Goal: Book appointment/travel/reservation

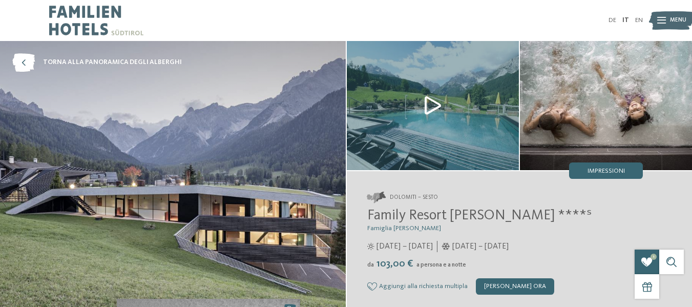
click at [72, 20] on img at bounding box center [96, 20] width 94 height 41
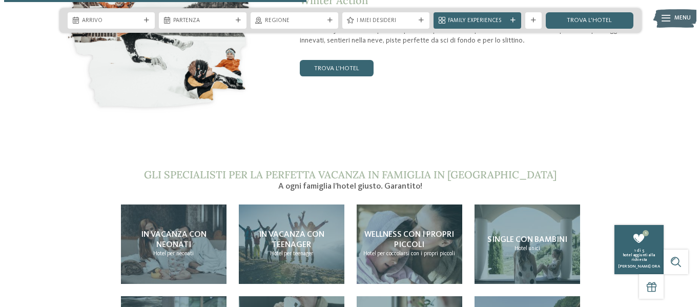
scroll to position [1639, 0]
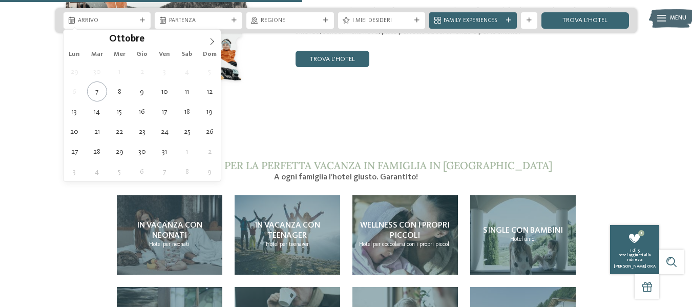
click at [100, 23] on span "Arrivo" at bounding box center [107, 21] width 59 height 8
click at [212, 43] on icon at bounding box center [211, 41] width 7 height 7
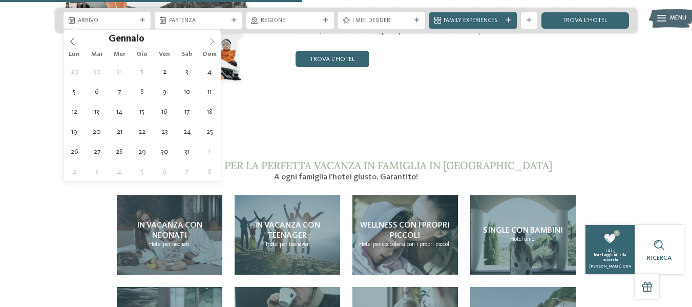
click at [212, 43] on icon at bounding box center [211, 41] width 7 height 7
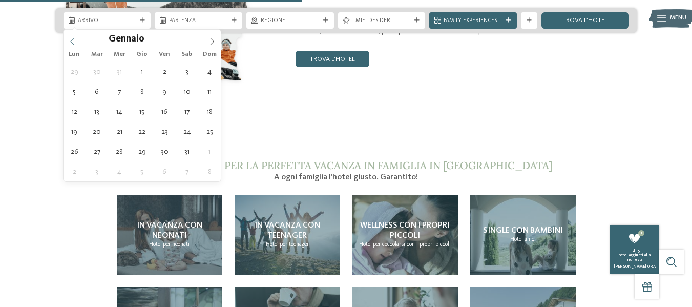
type input "****"
click at [76, 38] on span at bounding box center [72, 38] width 17 height 17
type div "05.12.2025"
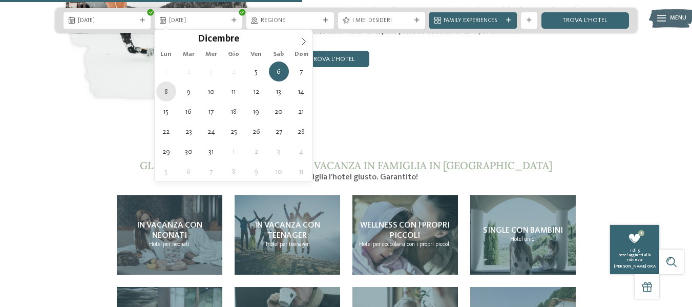
type div "08.12.2025"
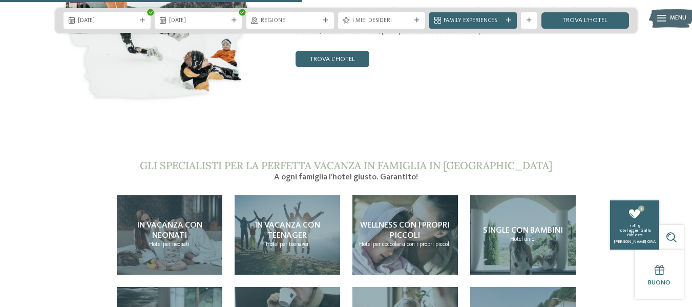
click at [273, 22] on span "Regione" at bounding box center [290, 21] width 59 height 8
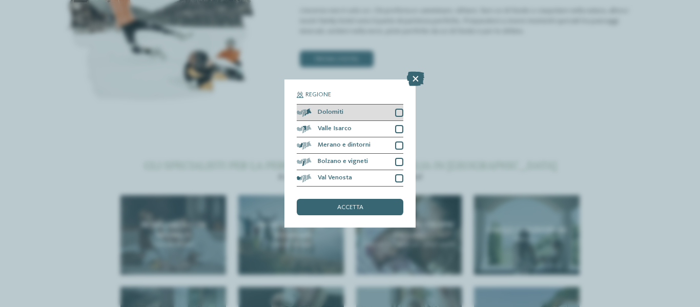
click at [400, 114] on div at bounding box center [399, 113] width 8 height 8
click at [400, 130] on div at bounding box center [399, 129] width 8 height 8
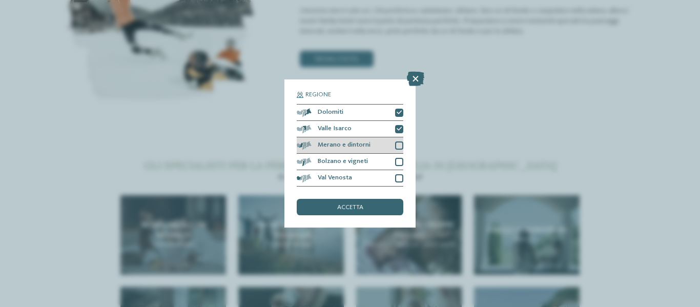
click at [399, 148] on div at bounding box center [399, 145] width 8 height 8
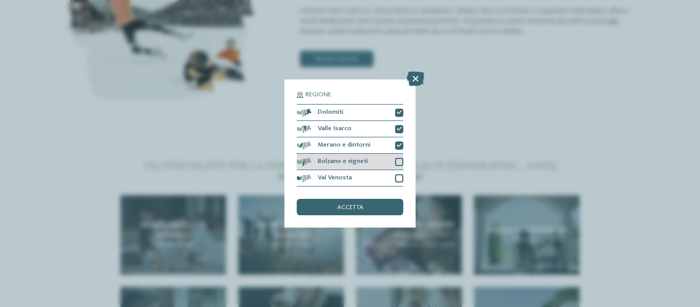
click at [400, 159] on div at bounding box center [399, 162] width 8 height 8
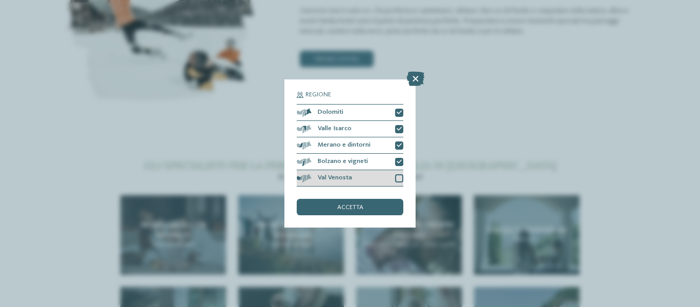
click at [397, 179] on div at bounding box center [399, 178] width 8 height 8
click at [379, 208] on div "accetta" at bounding box center [350, 207] width 107 height 16
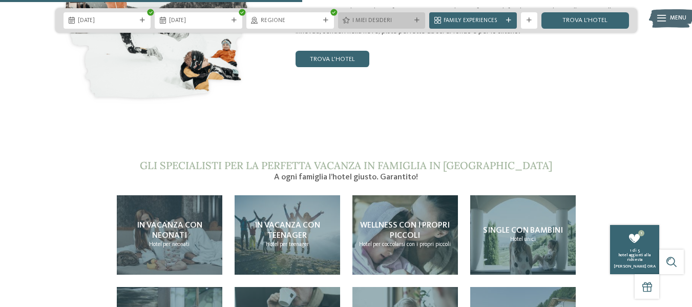
click at [361, 22] on span "I miei desideri" at bounding box center [381, 21] width 59 height 8
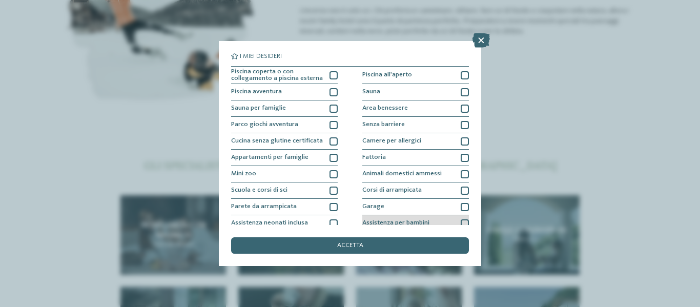
click at [460, 222] on div at bounding box center [464, 223] width 8 height 8
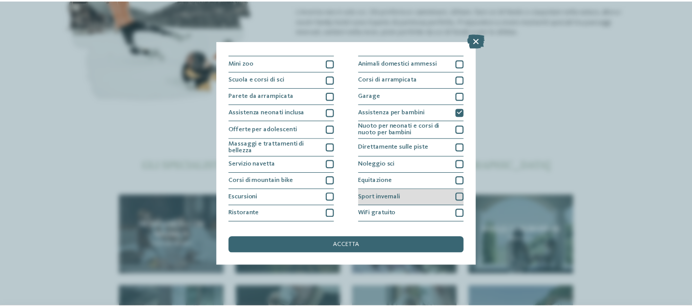
scroll to position [124, 0]
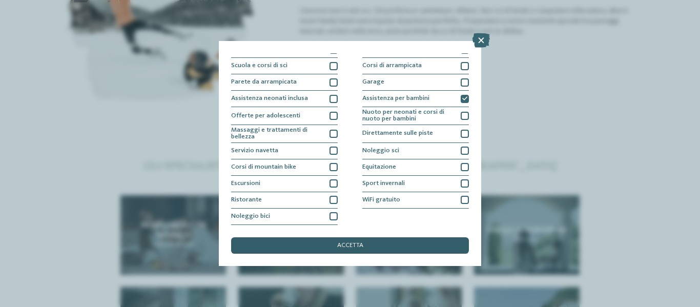
click at [401, 245] on div "accetta" at bounding box center [350, 245] width 238 height 16
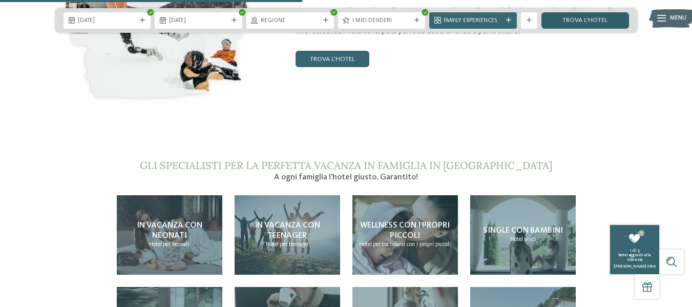
click at [563, 17] on link "trova l’hotel" at bounding box center [585, 20] width 88 height 16
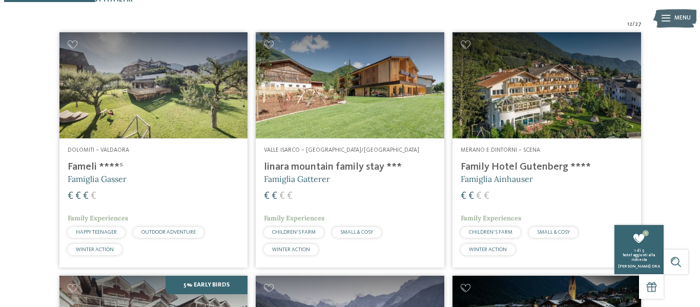
scroll to position [202, 0]
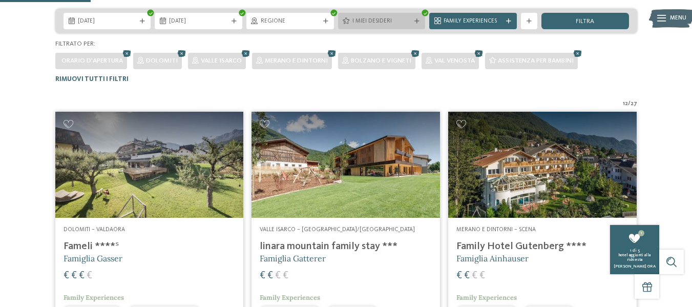
click at [381, 22] on span "I miei desideri" at bounding box center [381, 21] width 59 height 8
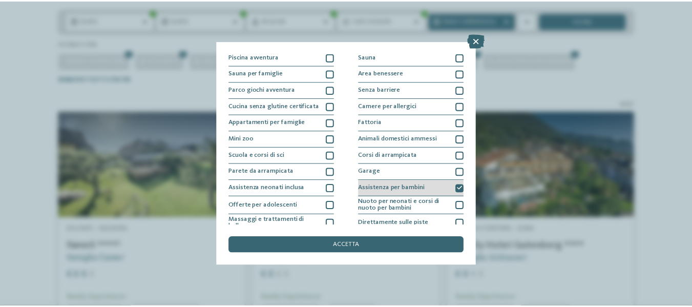
scroll to position [51, 0]
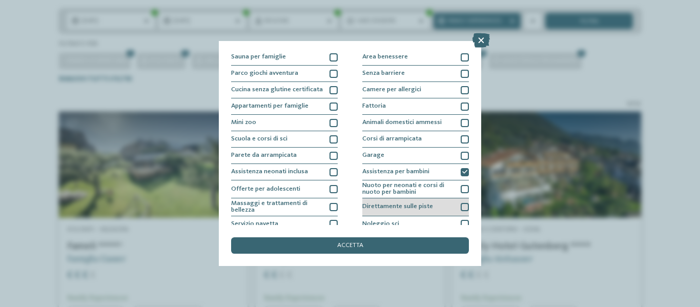
click at [460, 207] on div at bounding box center [464, 207] width 8 height 8
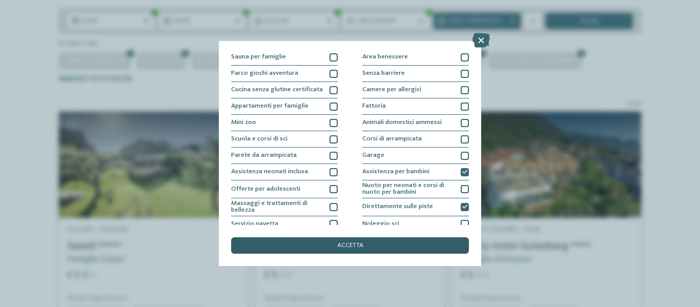
click at [421, 245] on div "accetta" at bounding box center [350, 245] width 238 height 16
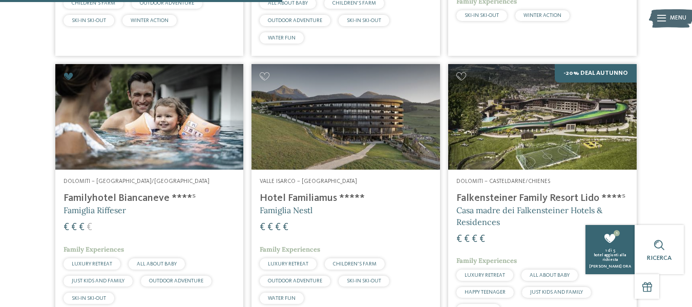
scroll to position [530, 0]
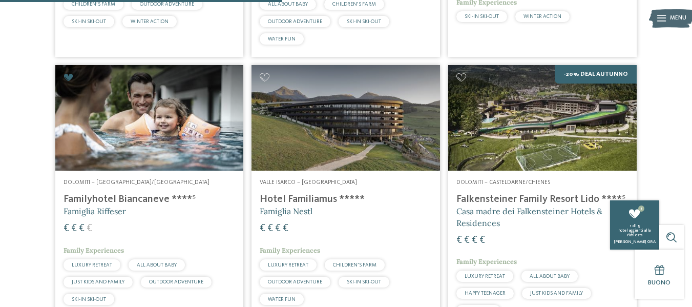
click at [173, 125] on img at bounding box center [149, 118] width 188 height 106
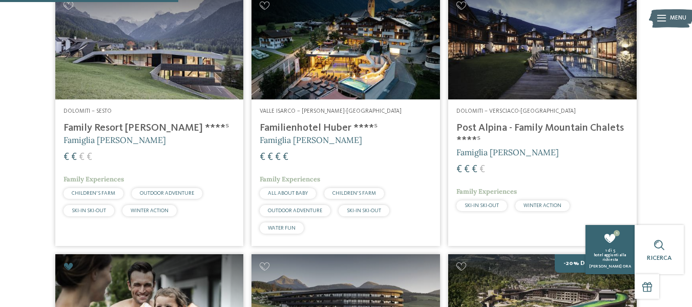
scroll to position [325, 0]
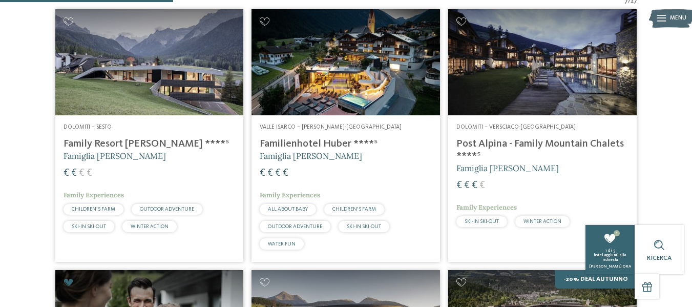
click at [550, 141] on h4 "Post Alpina - Family Mountain Chalets ****ˢ" at bounding box center [542, 150] width 172 height 25
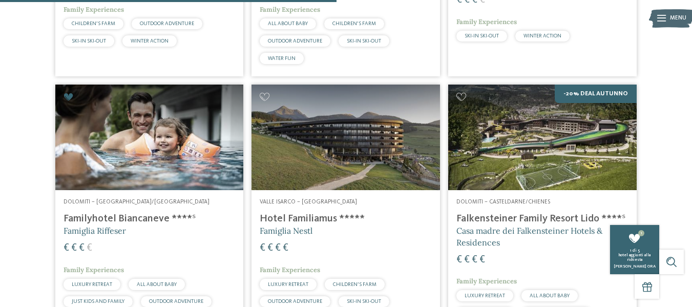
scroll to position [632, 0]
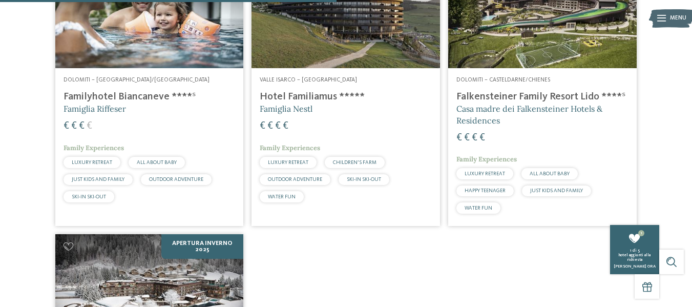
click at [164, 117] on div "Dolomiti – Selva/Val Gardena Familyhotel Biancaneve ****ˢ Famiglia Riffeser € €…" at bounding box center [149, 141] width 188 height 146
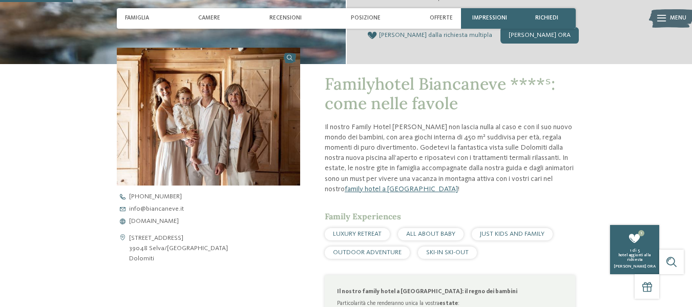
scroll to position [256, 0]
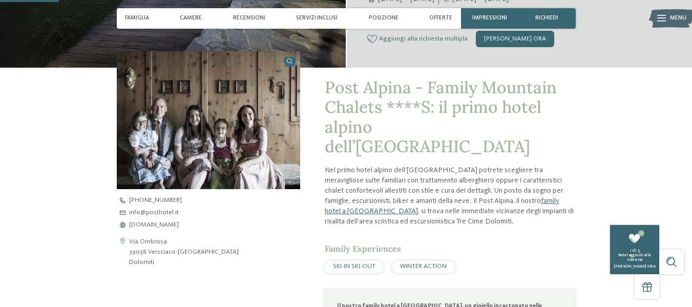
scroll to position [256, 0]
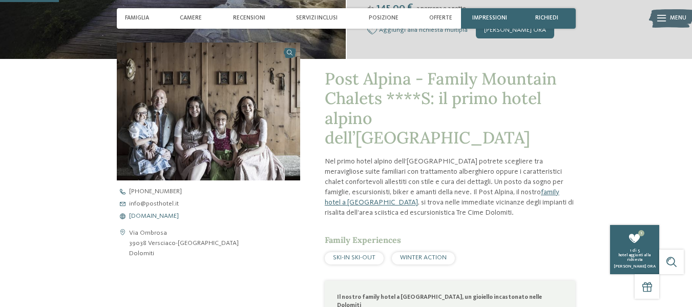
click at [166, 217] on span "[DOMAIN_NAME]" at bounding box center [154, 216] width 50 height 7
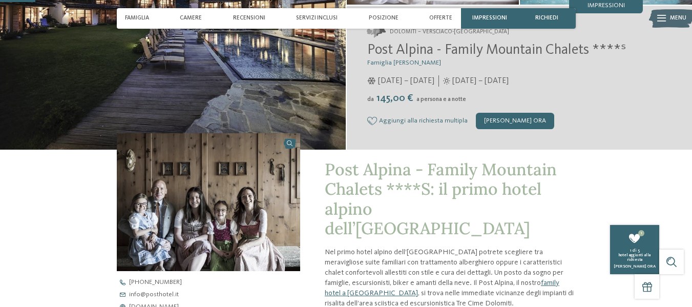
scroll to position [154, 0]
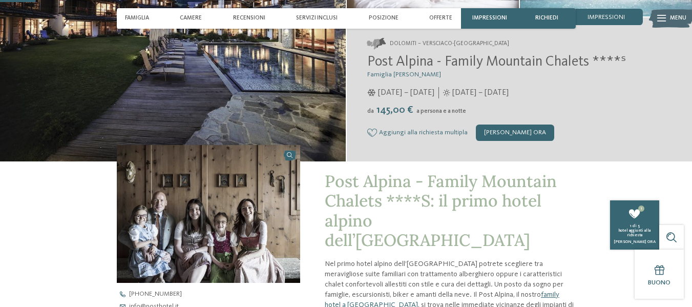
click at [376, 132] on icon at bounding box center [372, 133] width 10 height 8
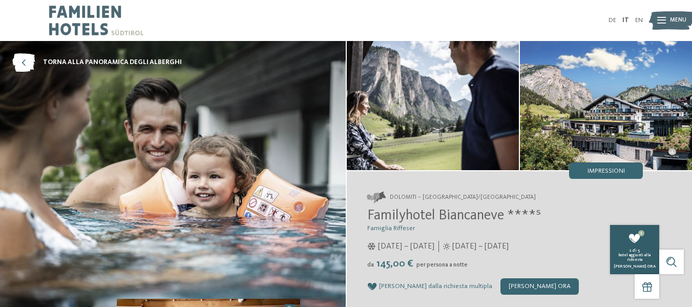
click at [624, 264] on span "[PERSON_NAME] ora" at bounding box center [635, 266] width 42 height 4
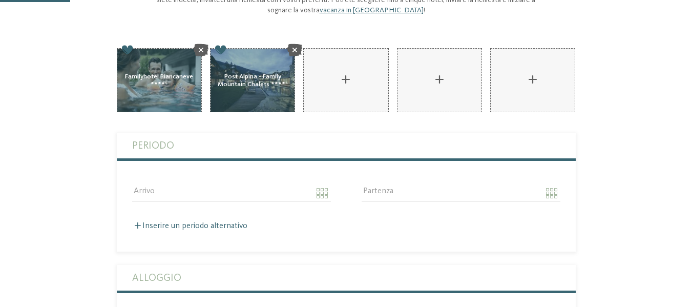
scroll to position [154, 0]
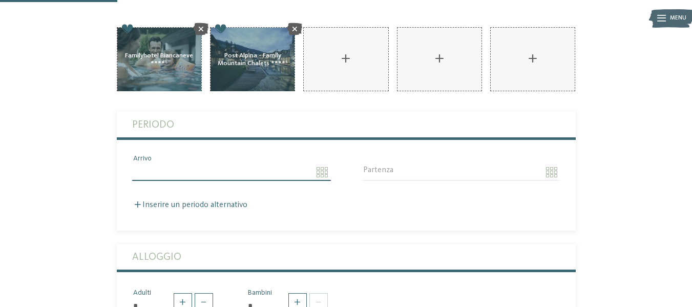
click at [319, 163] on input "Arrivo" at bounding box center [231, 171] width 199 height 17
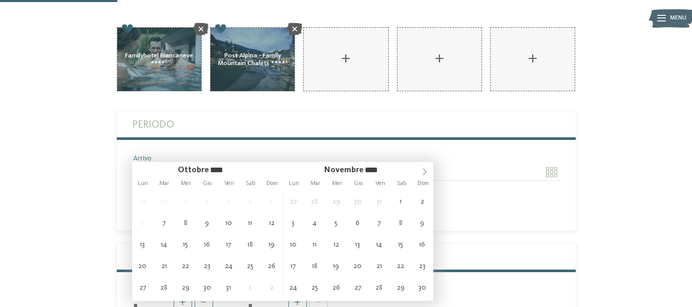
click at [423, 175] on icon at bounding box center [425, 172] width 4 height 7
type input "**********"
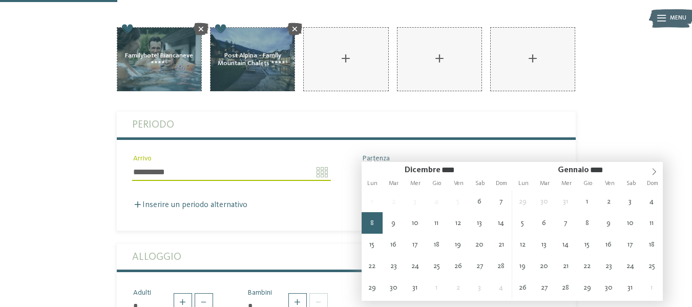
type input "**********"
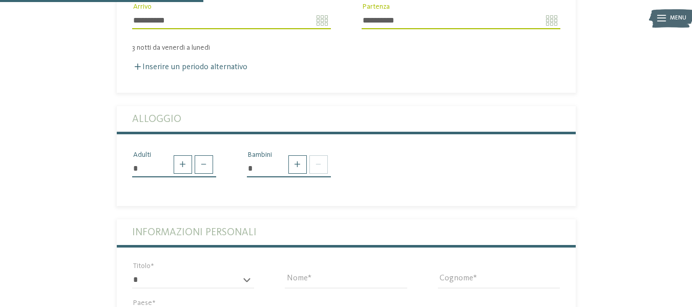
scroll to position [359, 0]
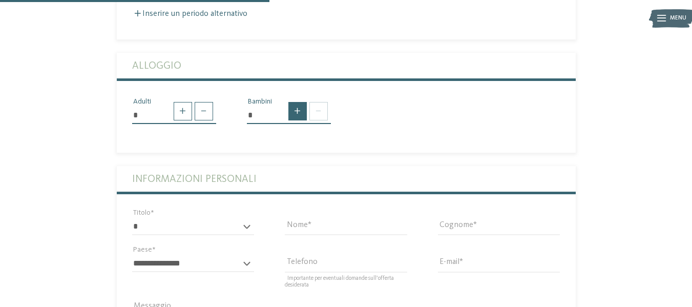
click at [297, 102] on span at bounding box center [297, 111] width 18 height 18
type input "*"
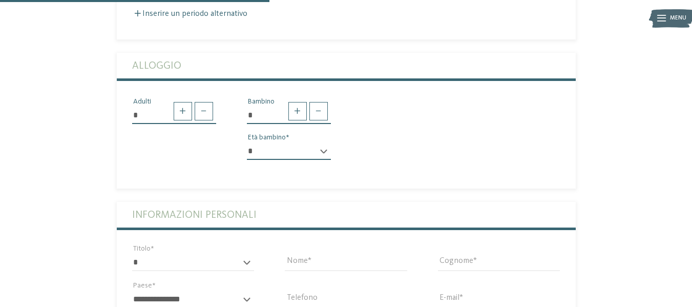
click at [279, 142] on select "* * * * * * * * * * * ** ** ** ** ** ** ** **" at bounding box center [289, 150] width 84 height 17
select select "*"
click at [247, 142] on select "* * * * * * * * * * * ** ** ** ** ** ** ** **" at bounding box center [289, 150] width 84 height 17
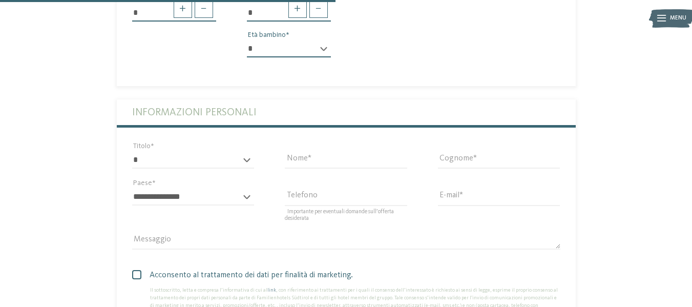
scroll to position [512, 0]
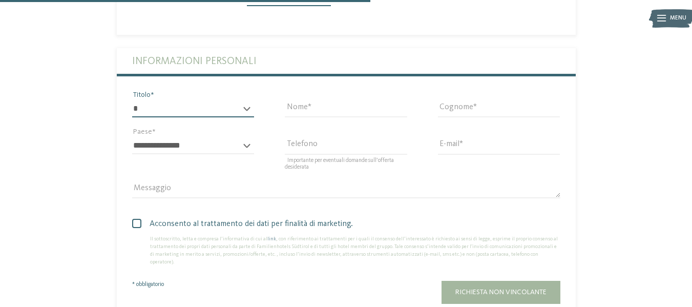
click at [198, 100] on select "* ****** ******* ******** ******" at bounding box center [193, 108] width 122 height 17
select select "*"
click at [132, 100] on select "* ****** ******* ******** ******" at bounding box center [193, 108] width 122 height 17
click at [319, 100] on input "Nome" at bounding box center [346, 108] width 122 height 17
type input "******"
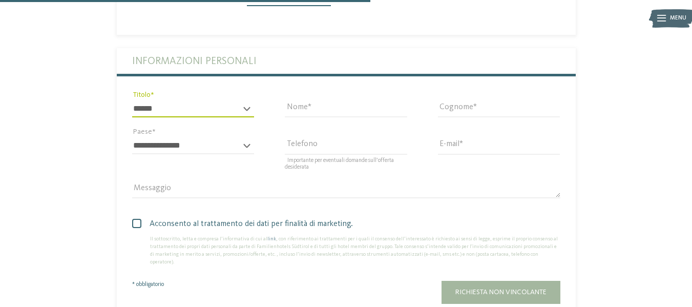
type input "******"
select select "**"
type input "**********"
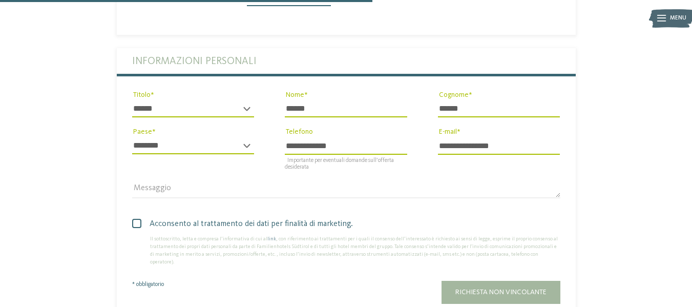
scroll to position [563, 0]
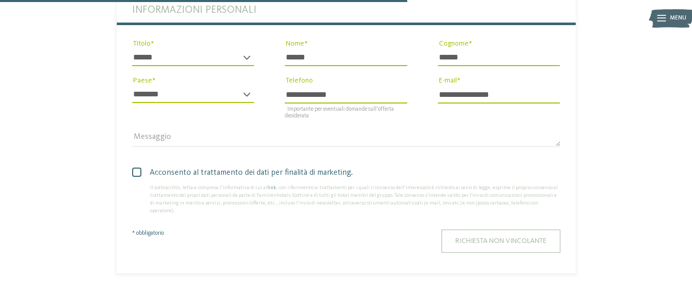
click at [513, 237] on span "Richiesta non vincolante" at bounding box center [500, 240] width 91 height 7
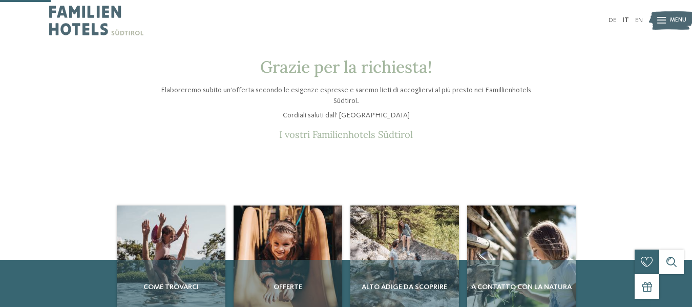
scroll to position [154, 0]
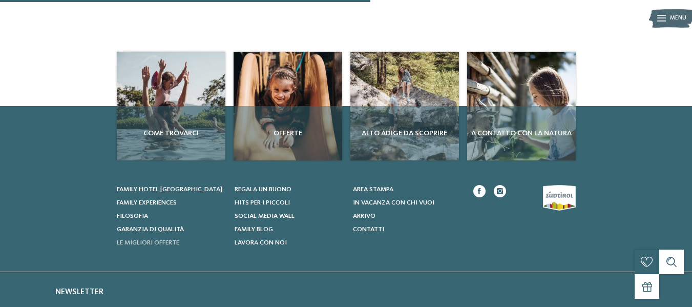
click at [152, 241] on span "Le migliori offerte" at bounding box center [148, 242] width 62 height 7
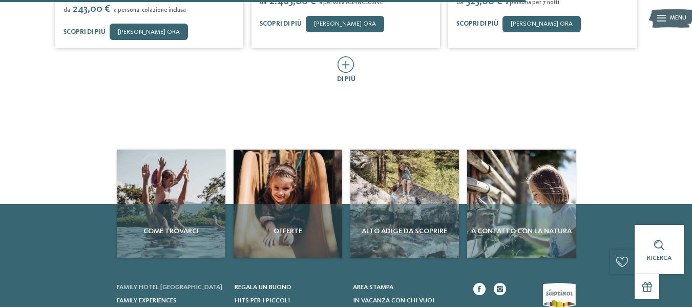
scroll to position [615, 0]
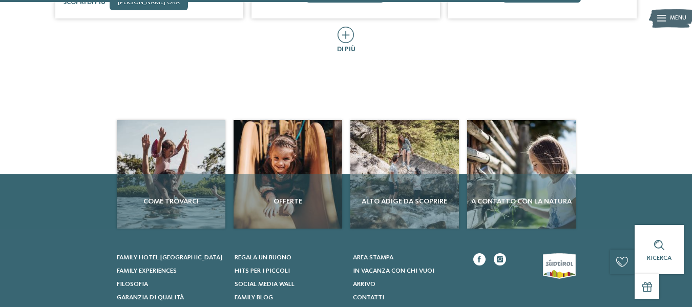
click at [348, 35] on div at bounding box center [346, 35] width 17 height 17
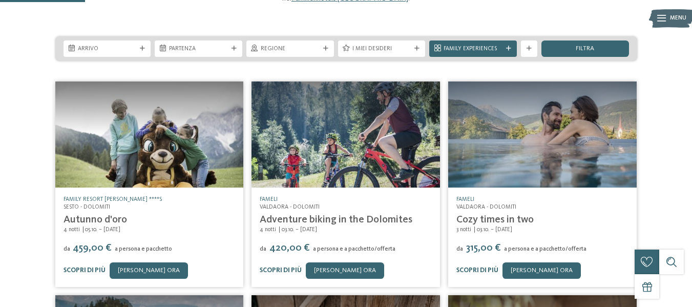
scroll to position [51, 0]
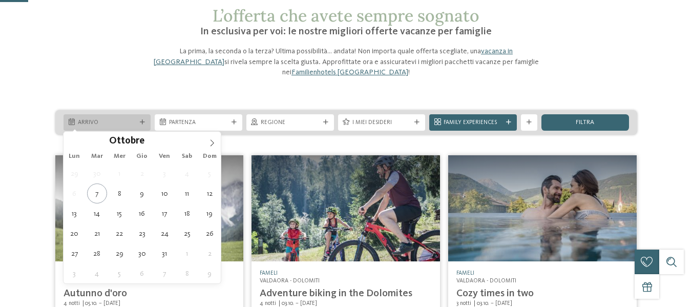
click at [94, 121] on span "Arrivo" at bounding box center [107, 123] width 59 height 8
click at [208, 142] on icon at bounding box center [211, 142] width 7 height 7
type div "[DATE]"
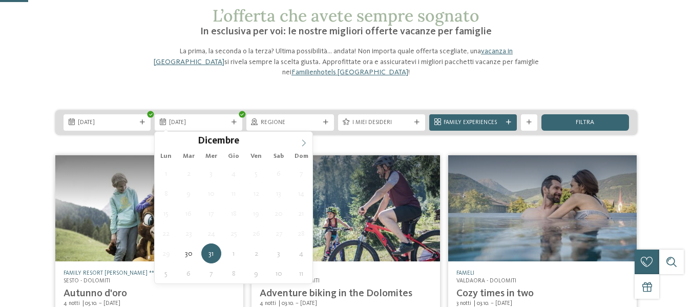
type input "****"
click at [301, 139] on icon at bounding box center [303, 142] width 7 height 7
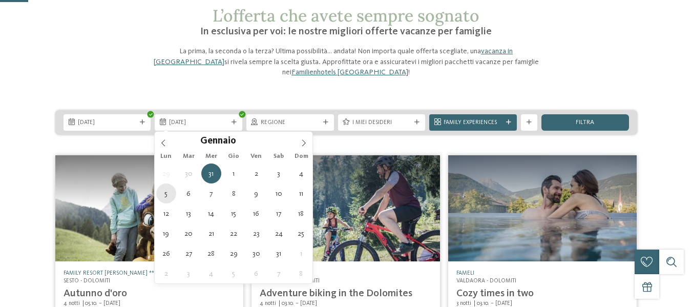
type div "[DATE]"
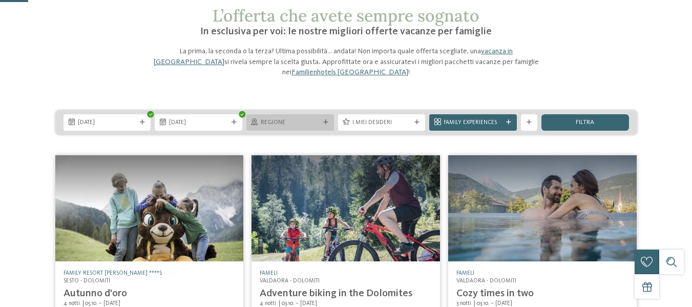
click at [303, 125] on span "Regione" at bounding box center [290, 123] width 59 height 8
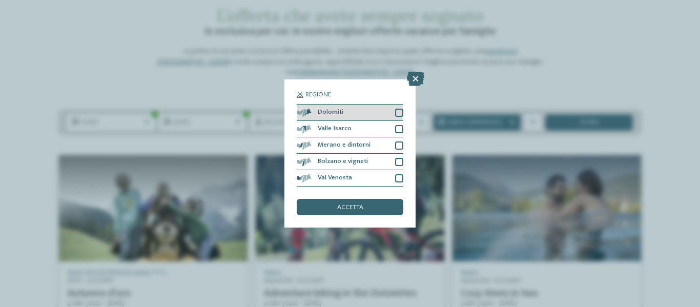
click at [401, 111] on div at bounding box center [399, 113] width 8 height 8
click at [399, 127] on div at bounding box center [399, 129] width 8 height 8
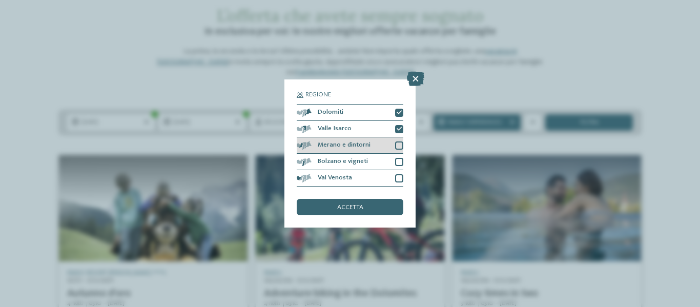
click at [398, 148] on div at bounding box center [399, 145] width 8 height 8
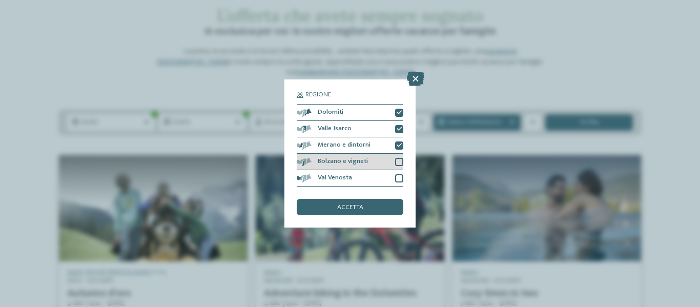
click at [403, 161] on div at bounding box center [399, 162] width 8 height 8
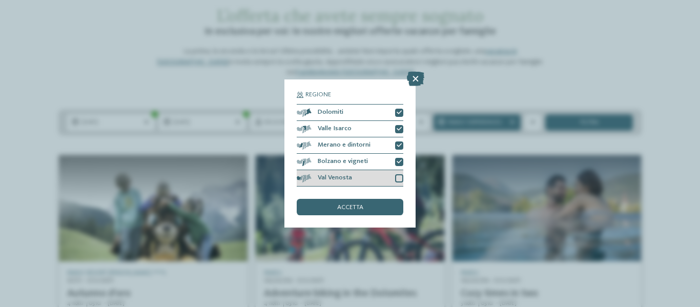
click at [399, 176] on div at bounding box center [399, 178] width 8 height 8
click at [378, 209] on div "accetta" at bounding box center [350, 207] width 107 height 16
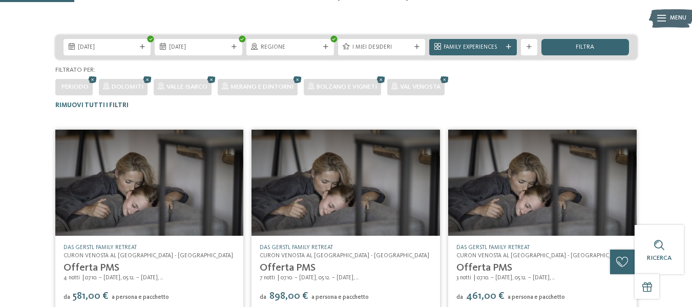
scroll to position [144, 0]
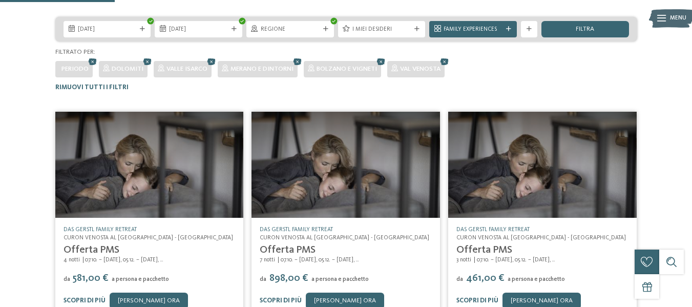
click at [595, 29] on div "filtra" at bounding box center [585, 29] width 88 height 16
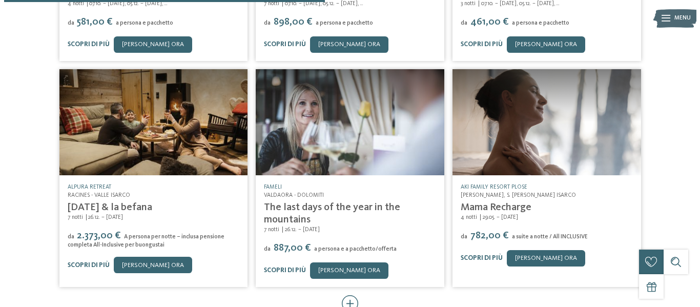
scroll to position [452, 0]
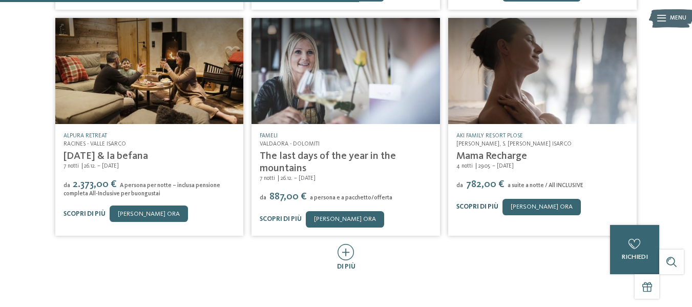
click at [484, 209] on link "Scopri di più" at bounding box center [477, 206] width 42 height 7
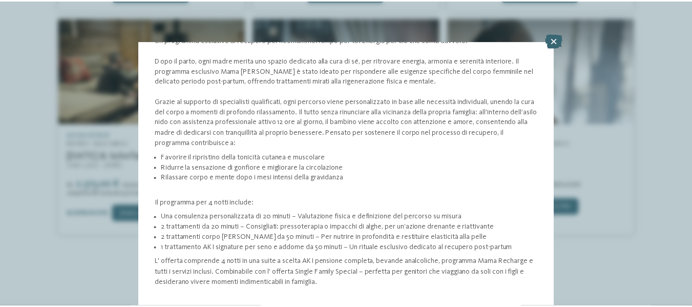
scroll to position [20, 0]
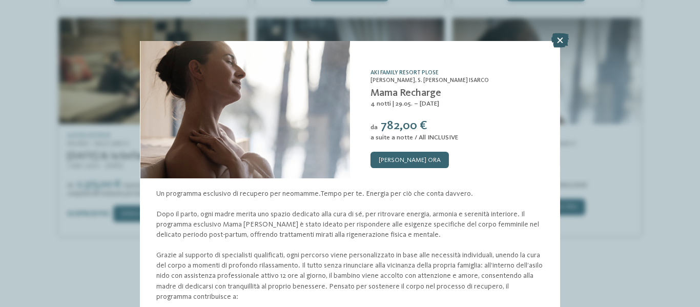
click at [564, 38] on icon at bounding box center [559, 40] width 17 height 14
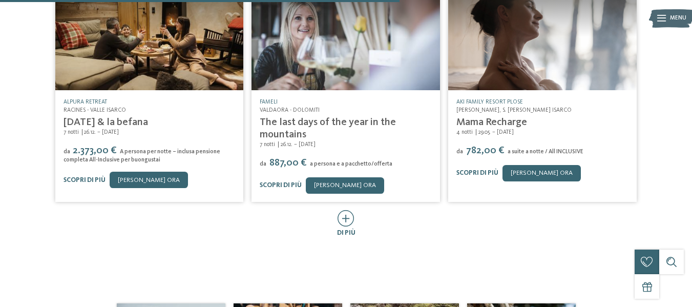
scroll to position [503, 0]
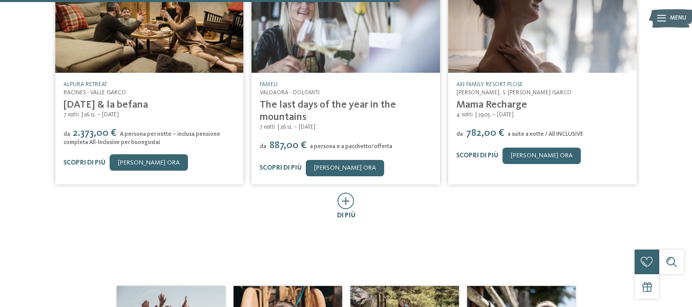
click at [349, 203] on icon at bounding box center [346, 201] width 17 height 16
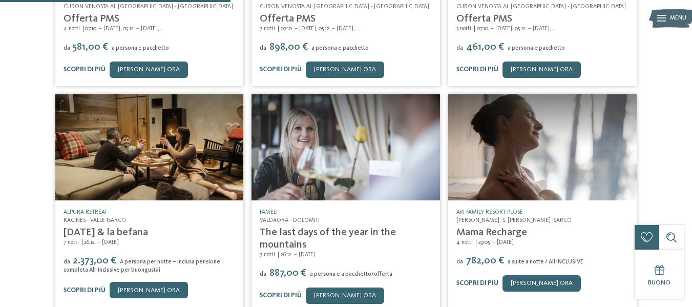
scroll to position [298, 0]
